Goal: Navigation & Orientation: Find specific page/section

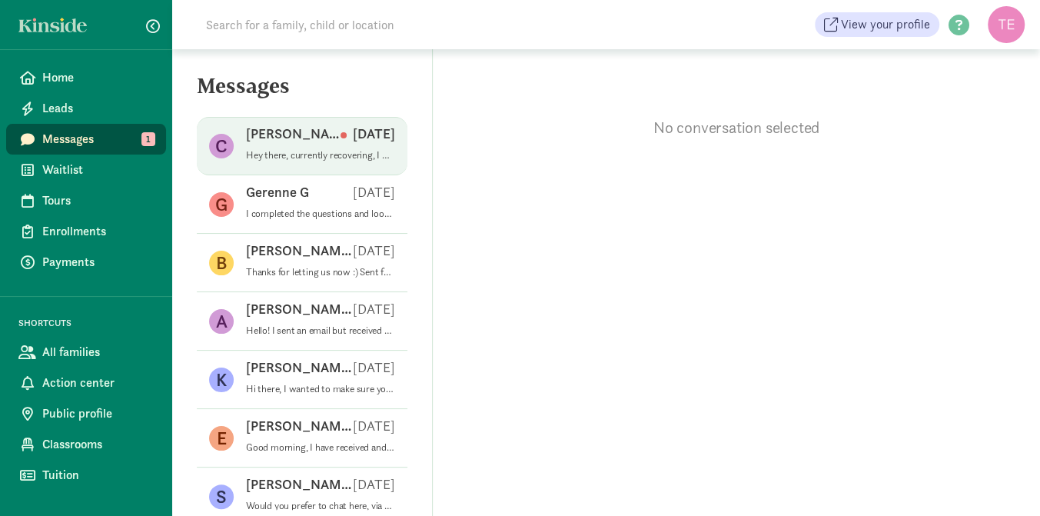
click at [324, 149] on p "Hey there, currently recovering, I will reach out the week of the 20th! Sent fr…" at bounding box center [320, 155] width 149 height 12
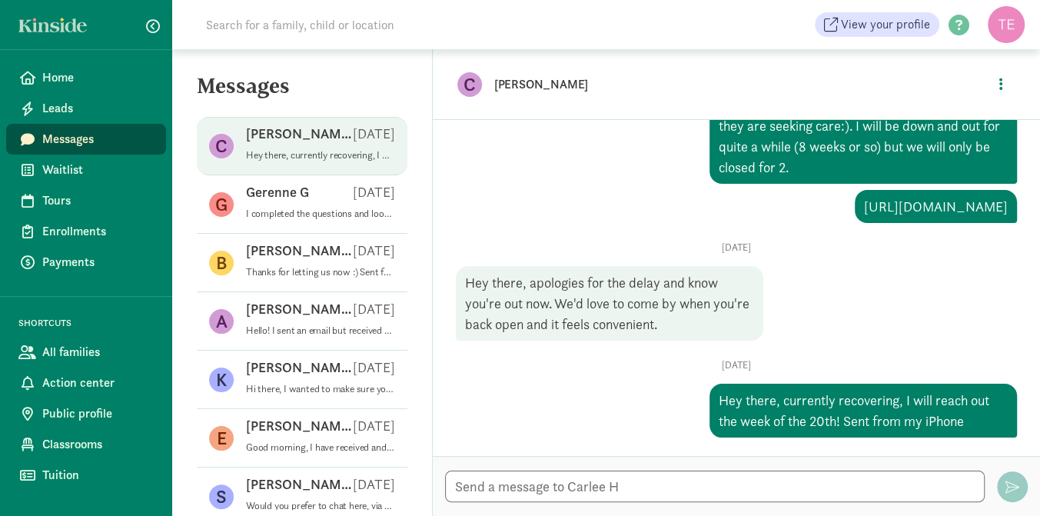
scroll to position [425, 0]
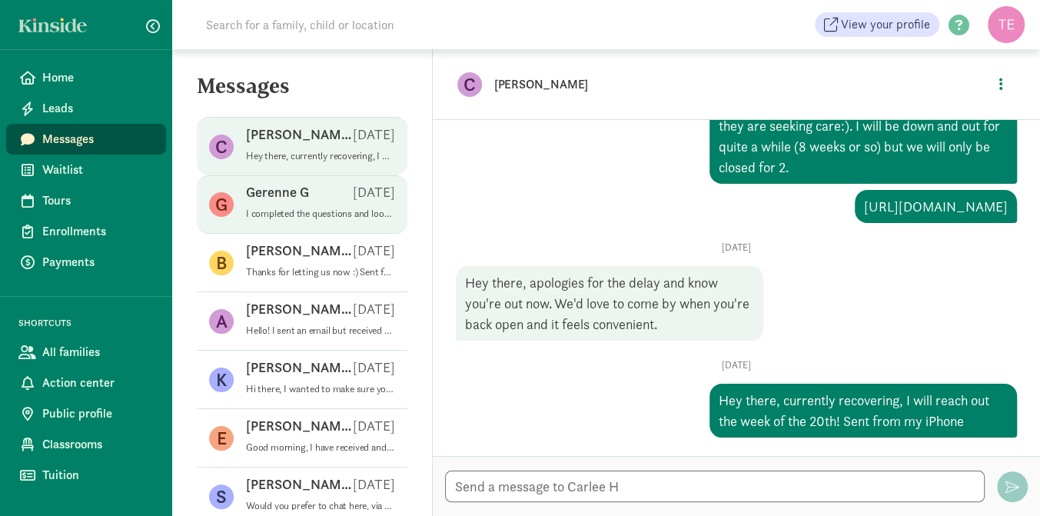
click at [365, 202] on div "Gerenne G May 27" at bounding box center [320, 195] width 149 height 25
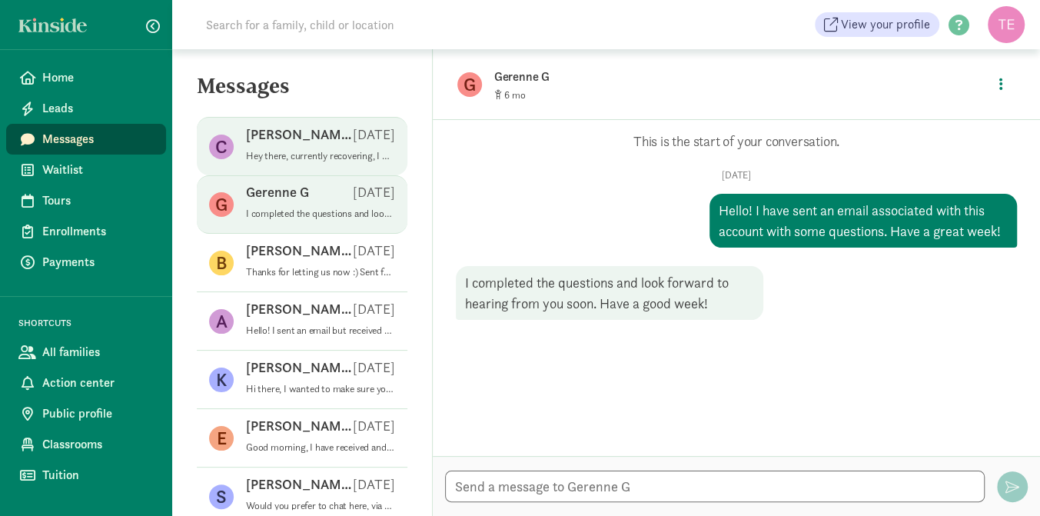
click at [305, 151] on p "Hey there, currently recovering, I will reach out the week of the 20th! Sent fr…" at bounding box center [320, 156] width 149 height 12
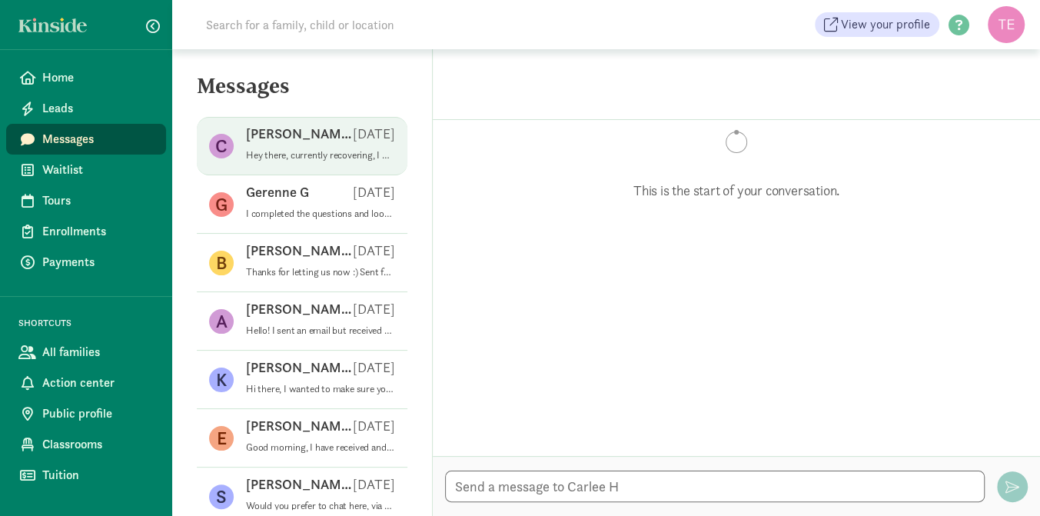
scroll to position [424, 0]
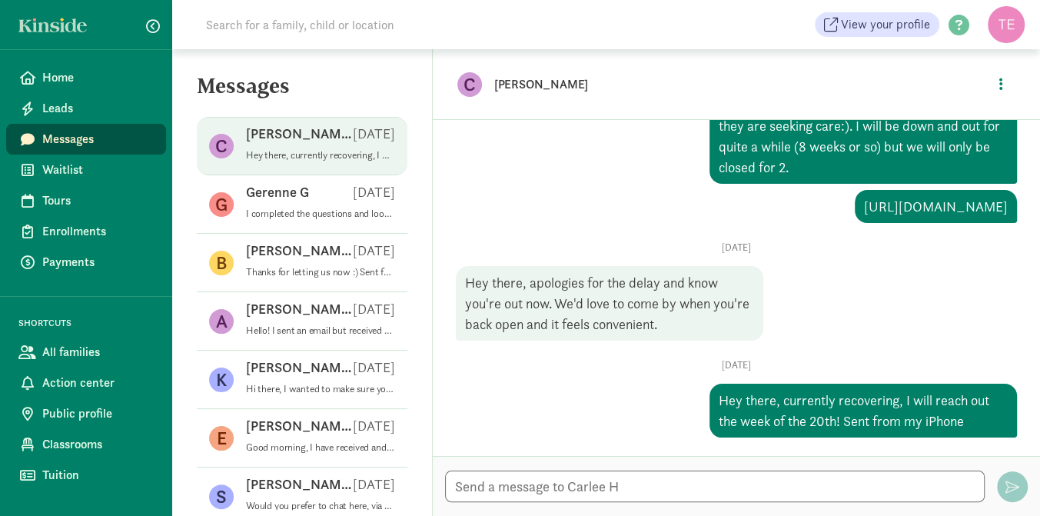
drag, startPoint x: 816, startPoint y: 208, endPoint x: 693, endPoint y: 161, distance: 132.3
click at [693, 241] on div "Thu, Jul 24 Hello! Welcome to Tacoma! We are currently accepting new enrollment…" at bounding box center [736, 290] width 561 height 99
copy div "https://docs.google.com/forms/d/e/1FAIpQLSfzaZ6oWv59esKg5WsFoghn2gl4X3yNWCIT5e9…"
click at [742, 474] on textarea at bounding box center [715, 486] width 540 height 32
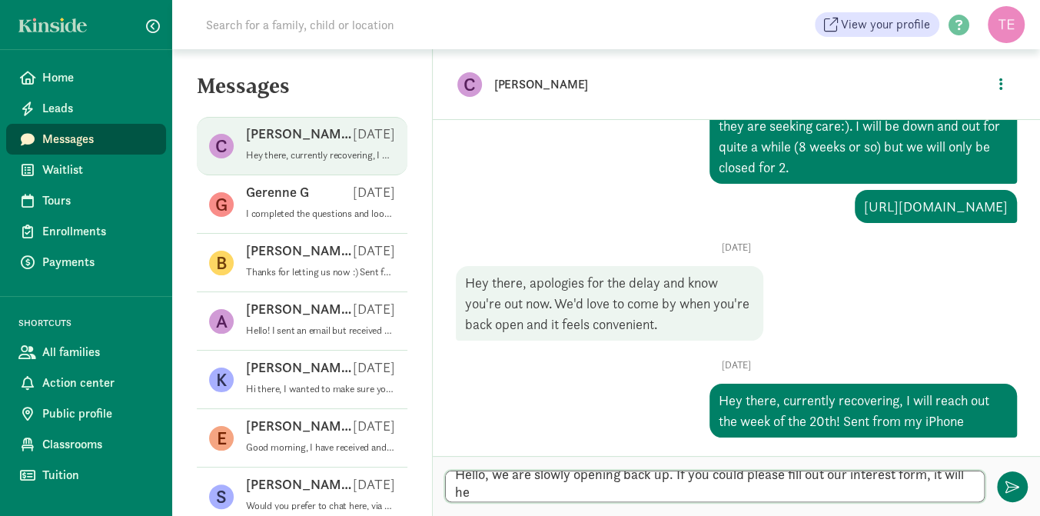
scroll to position [0, 0]
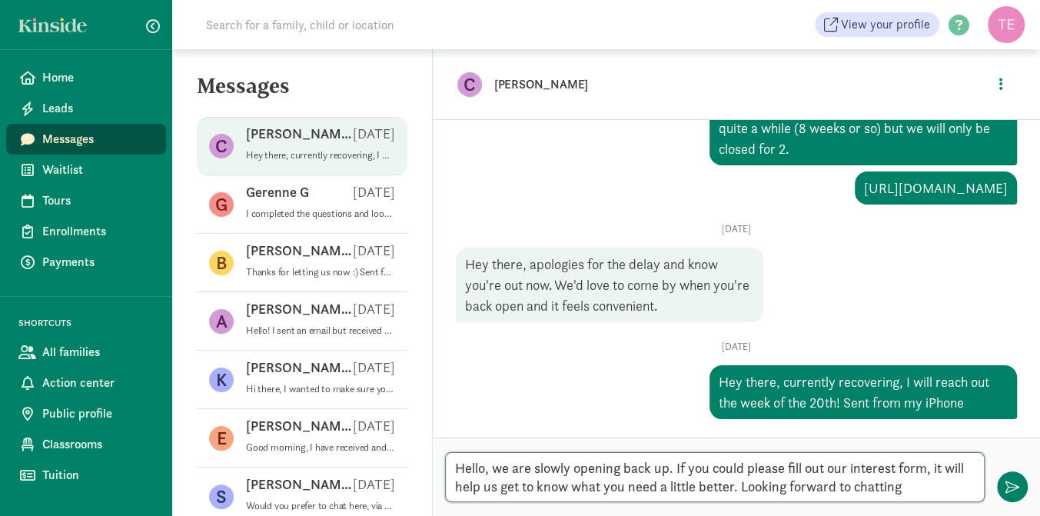
paste textarea "https://docs.google.com/forms/d/e/1FAIpQLSfzaZ6oWv59esKg5WsFoghn2gl4X3yNWCIT5e9…"
type textarea "Hello, we are slowly opening back up. If you could please fill out our interest…"
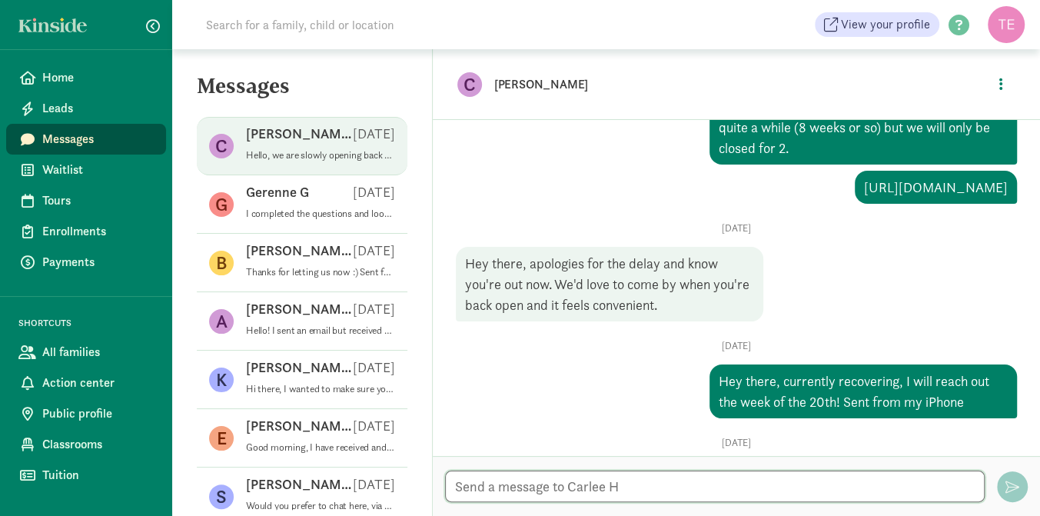
scroll to position [626, 0]
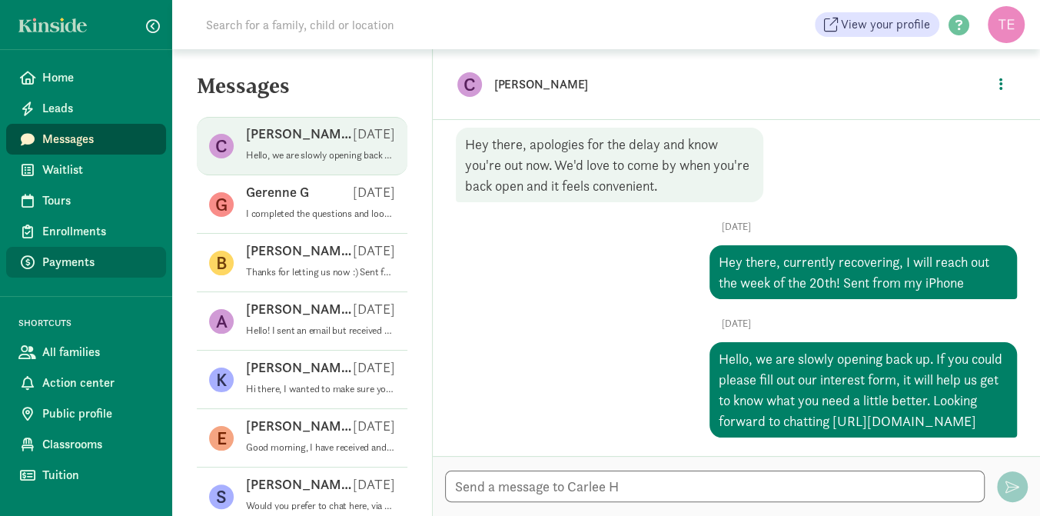
click at [92, 267] on span "Payments" at bounding box center [97, 262] width 111 height 18
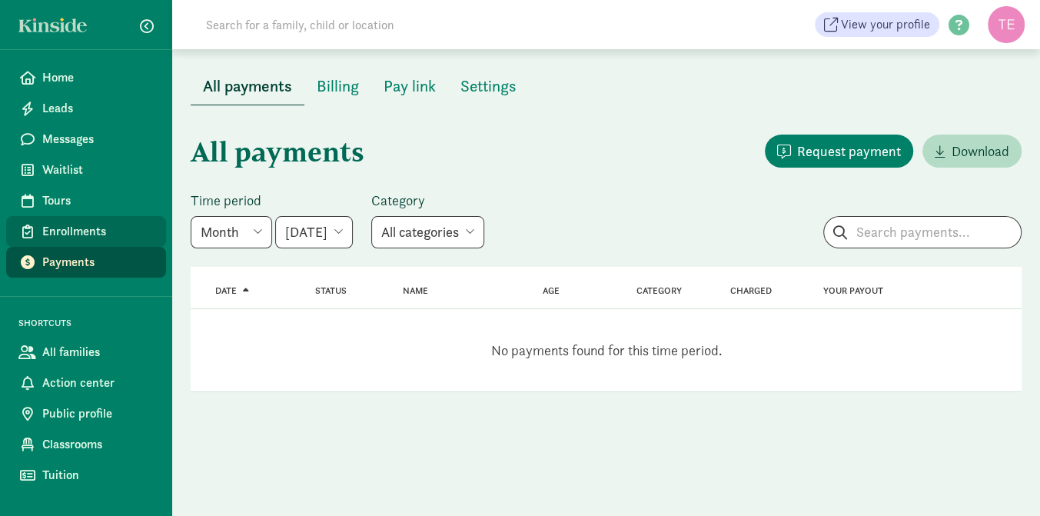
click at [79, 237] on span "Enrollments" at bounding box center [97, 231] width 111 height 18
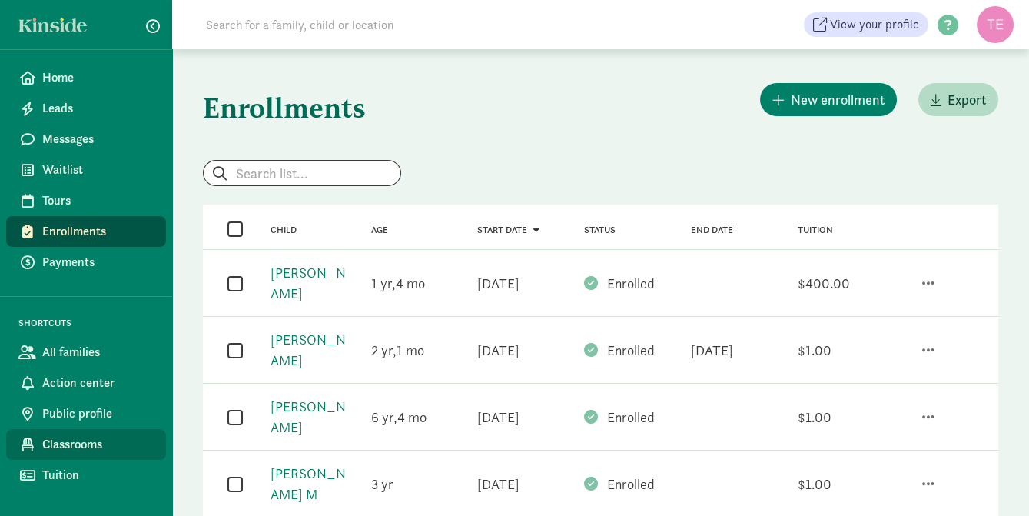
click at [69, 435] on span "Classrooms" at bounding box center [97, 444] width 111 height 18
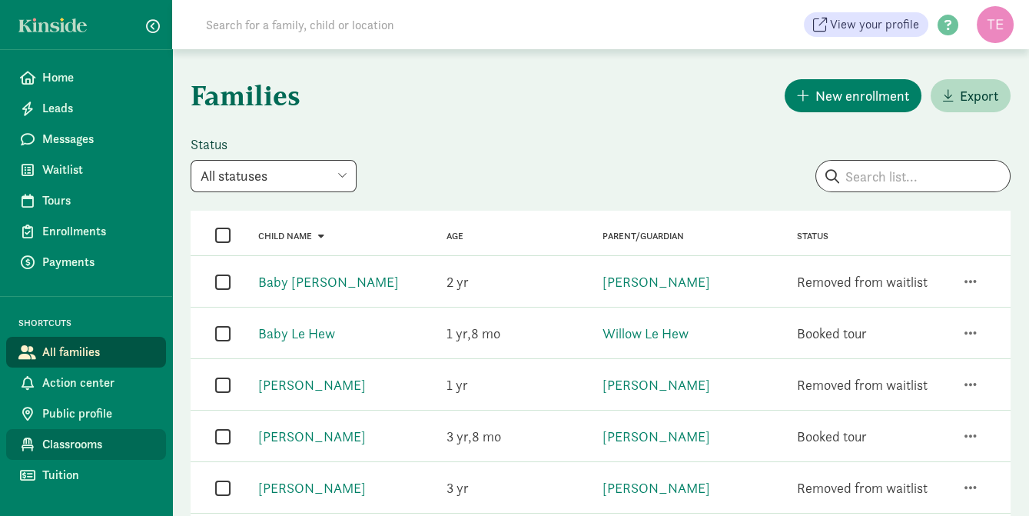
click at [84, 446] on span "Classrooms" at bounding box center [97, 444] width 111 height 18
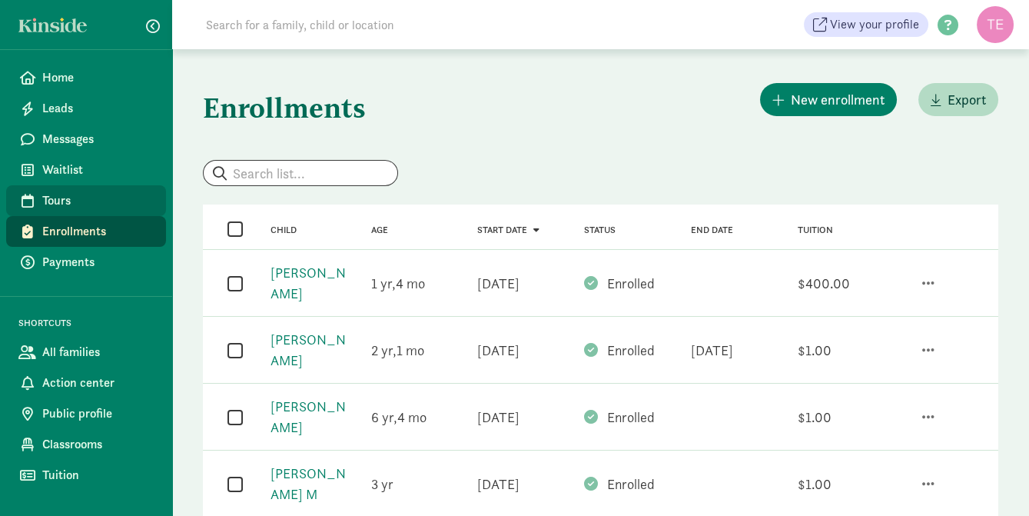
click at [75, 189] on link "Tours" at bounding box center [86, 200] width 160 height 31
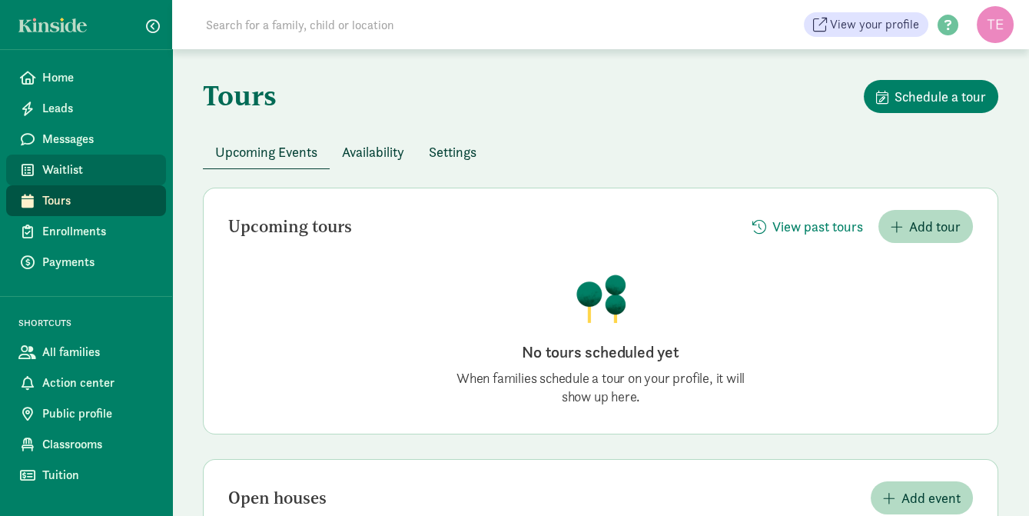
click at [71, 179] on link "Waitlist" at bounding box center [86, 170] width 160 height 31
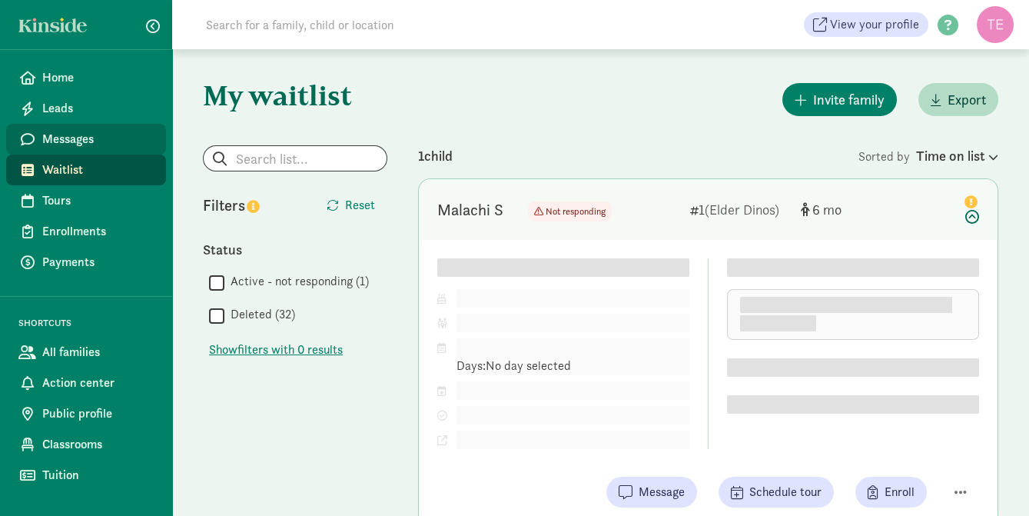
click at [68, 143] on span "Messages" at bounding box center [97, 139] width 111 height 18
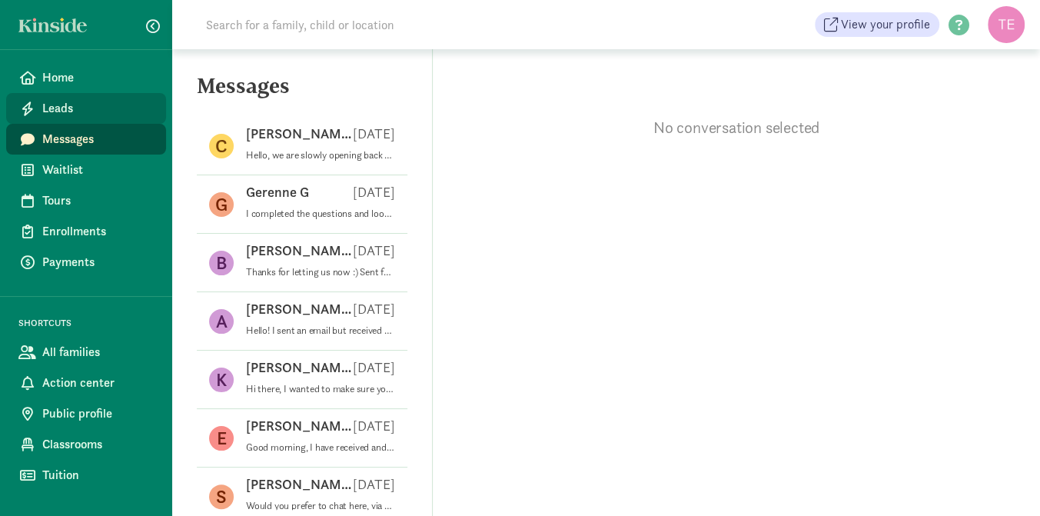
click at [62, 109] on span "Leads" at bounding box center [97, 108] width 111 height 18
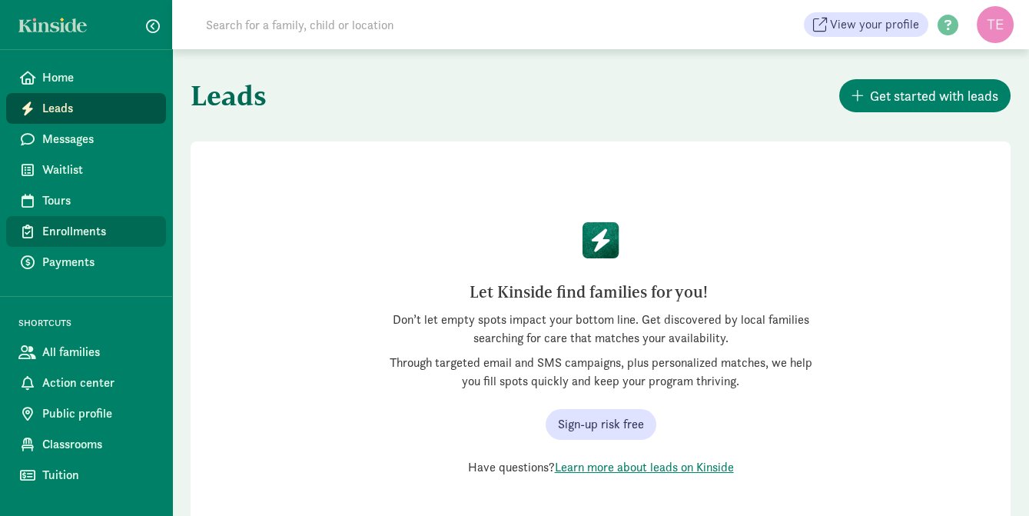
click at [61, 236] on span "Enrollments" at bounding box center [97, 231] width 111 height 18
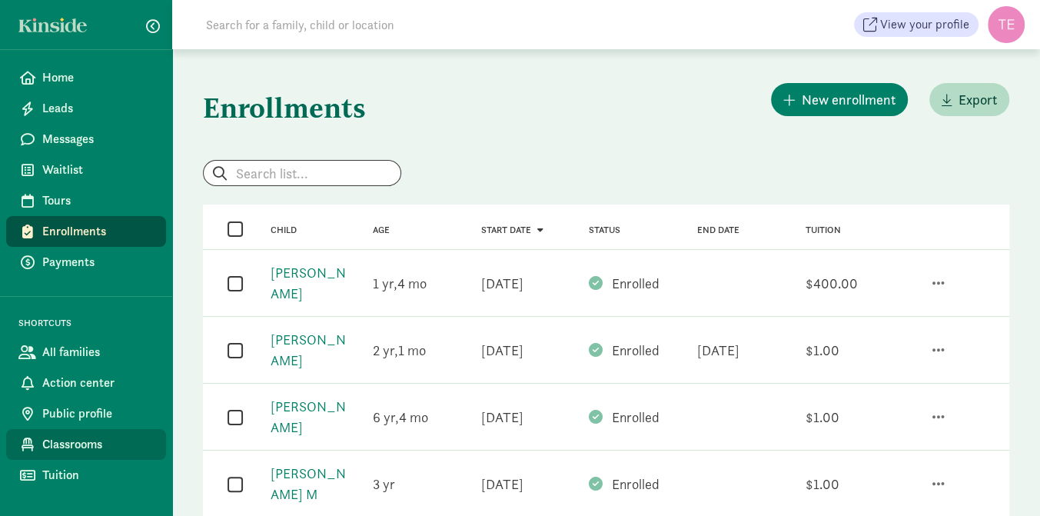
click at [71, 440] on span "Classrooms" at bounding box center [97, 444] width 111 height 18
